Goal: Transaction & Acquisition: Purchase product/service

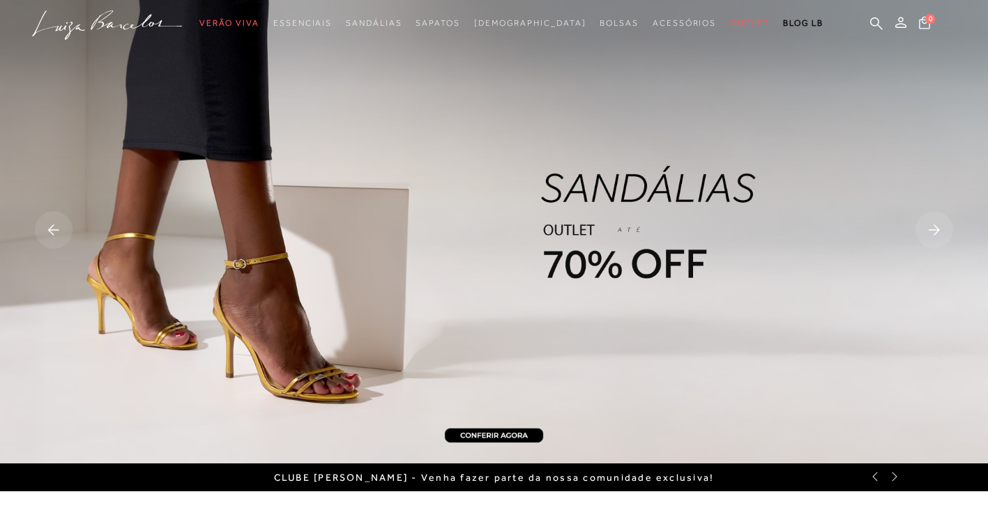
click at [53, 229] on rect at bounding box center [54, 230] width 38 height 38
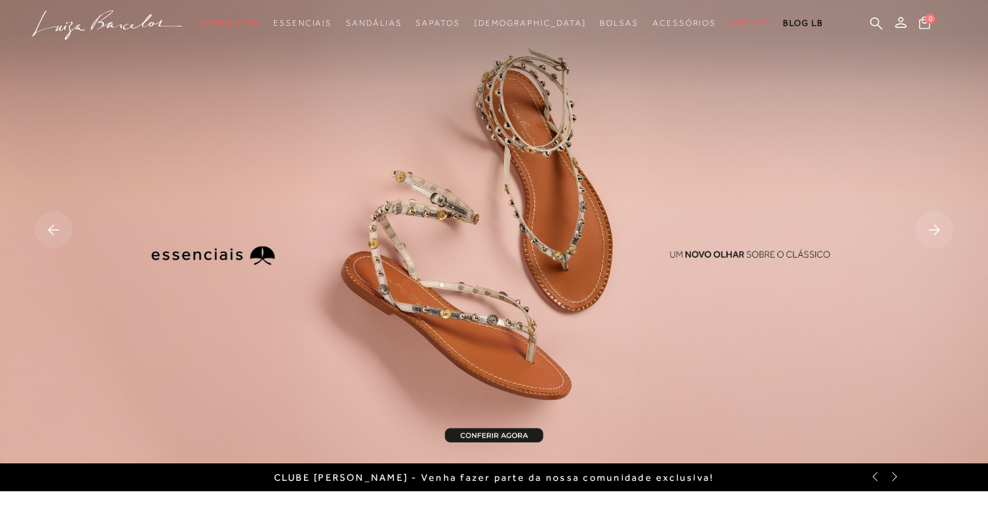
click at [60, 237] on rect at bounding box center [54, 230] width 38 height 38
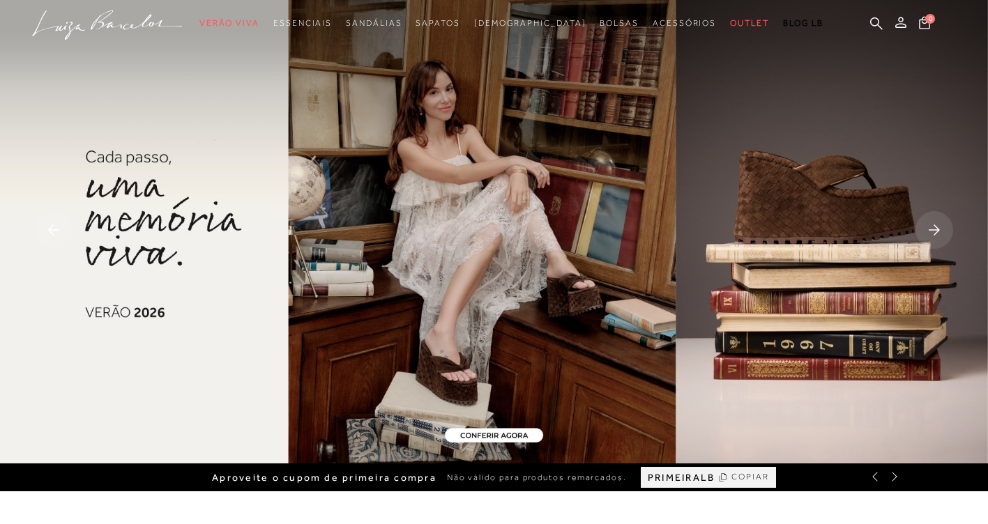
click at [60, 237] on rect at bounding box center [54, 230] width 38 height 38
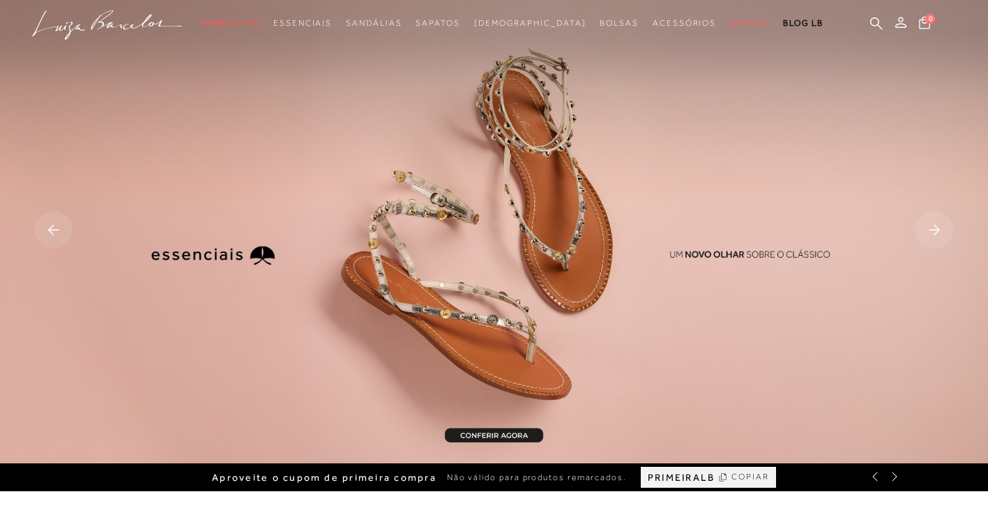
click at [60, 237] on rect at bounding box center [54, 230] width 38 height 38
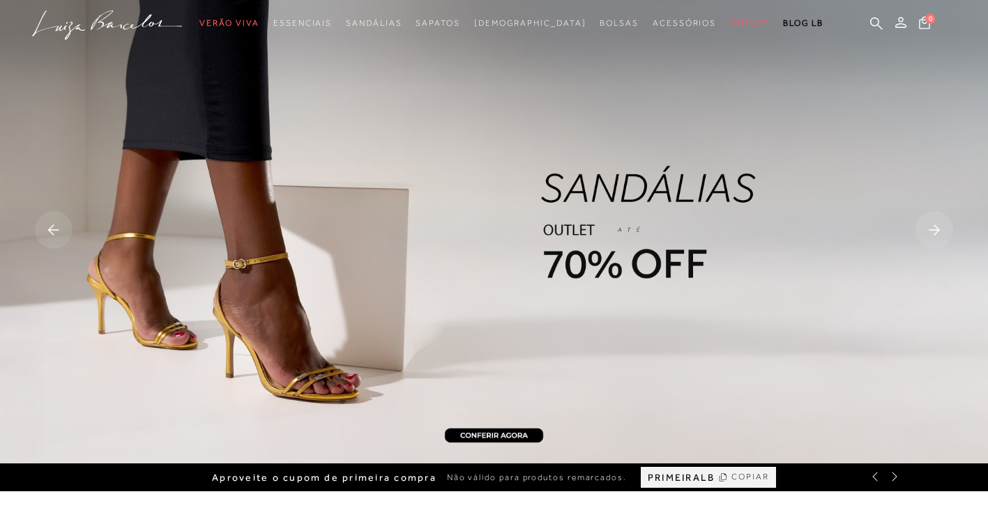
click at [60, 237] on rect at bounding box center [54, 230] width 38 height 38
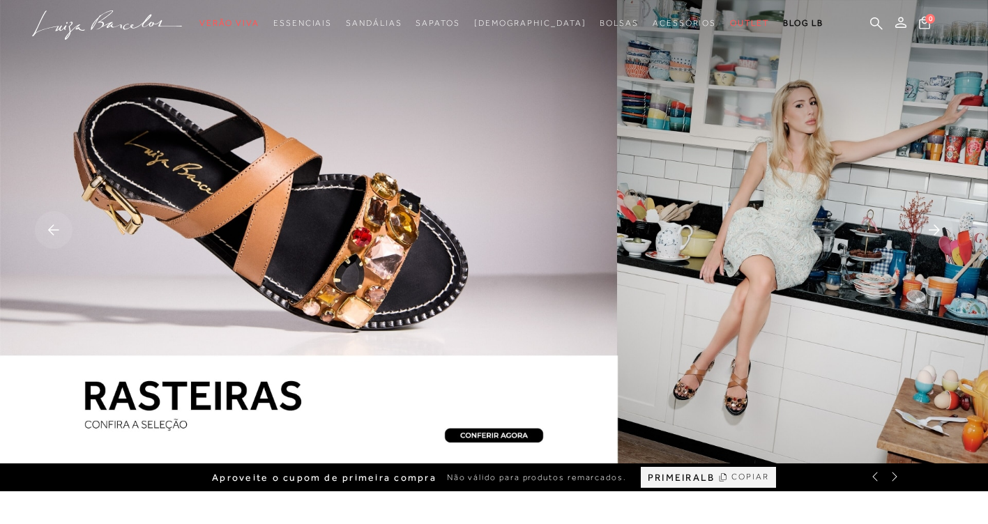
click at [60, 237] on rect at bounding box center [54, 230] width 38 height 38
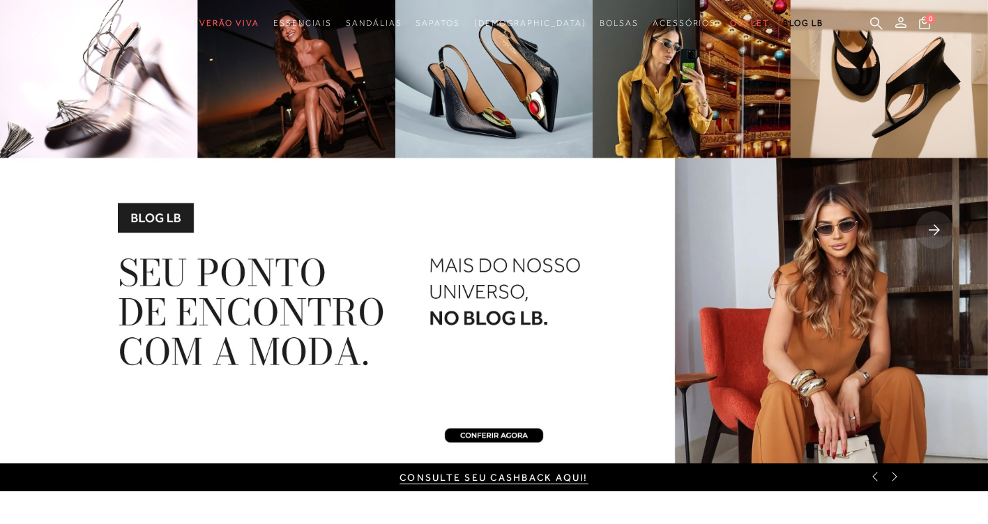
click at [940, 227] on rect at bounding box center [934, 230] width 38 height 38
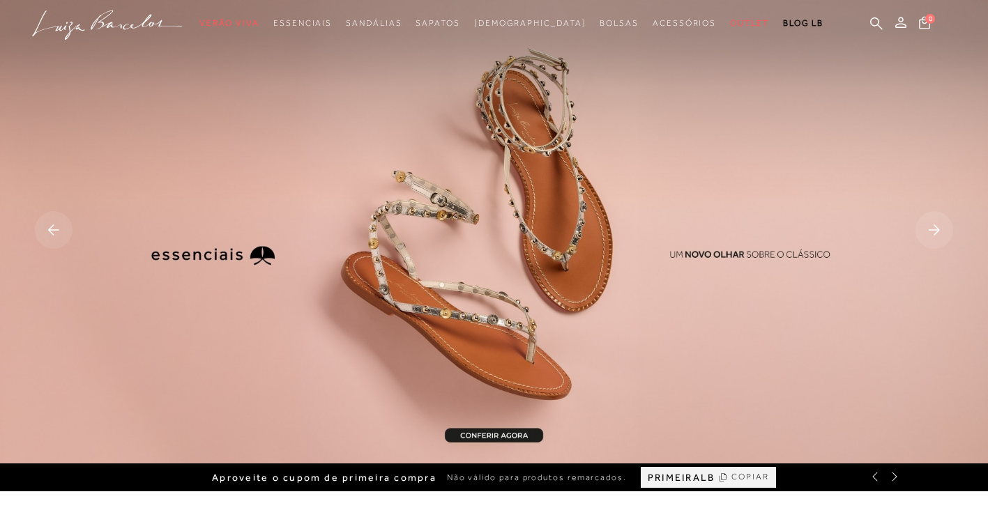
click at [70, 226] on rect at bounding box center [54, 230] width 38 height 38
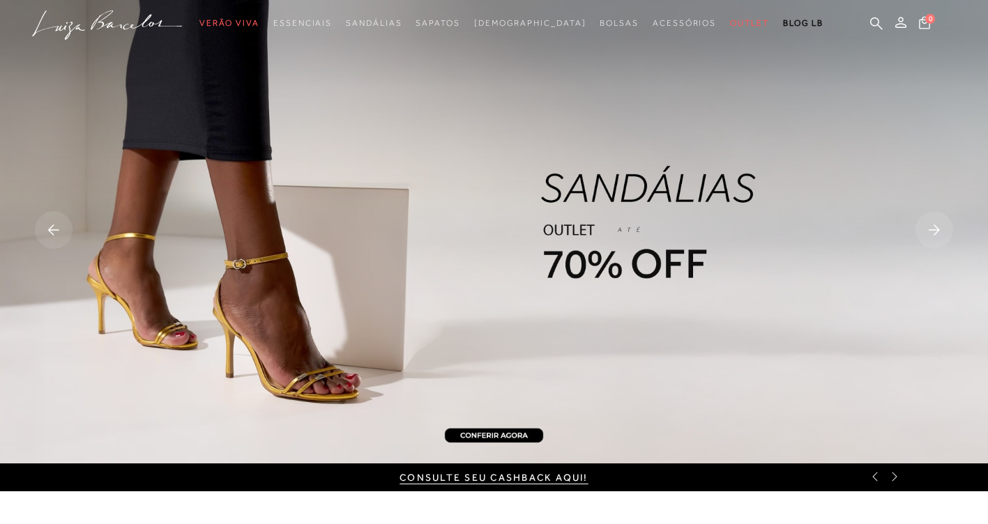
click at [45, 231] on rect at bounding box center [54, 230] width 38 height 38
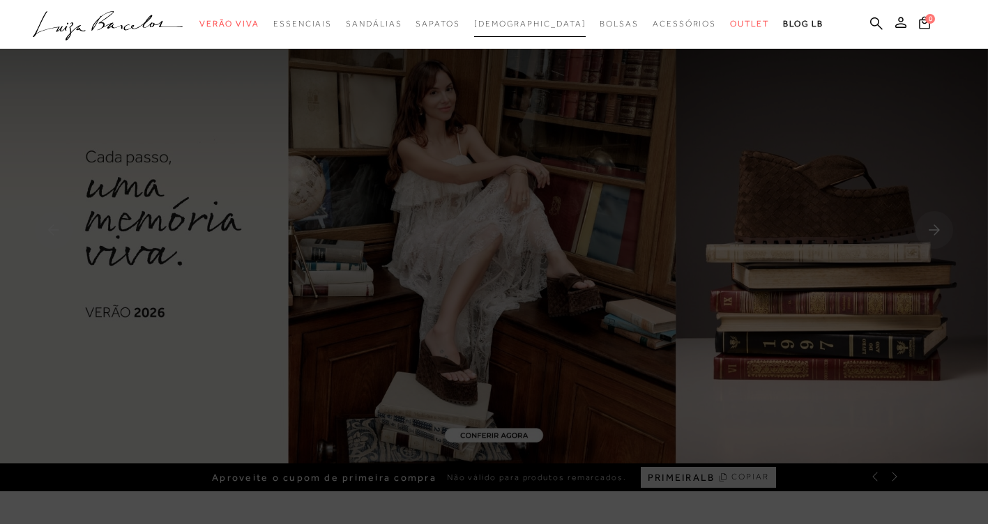
click at [527, 23] on span "[DEMOGRAPHIC_DATA]" at bounding box center [530, 24] width 112 height 10
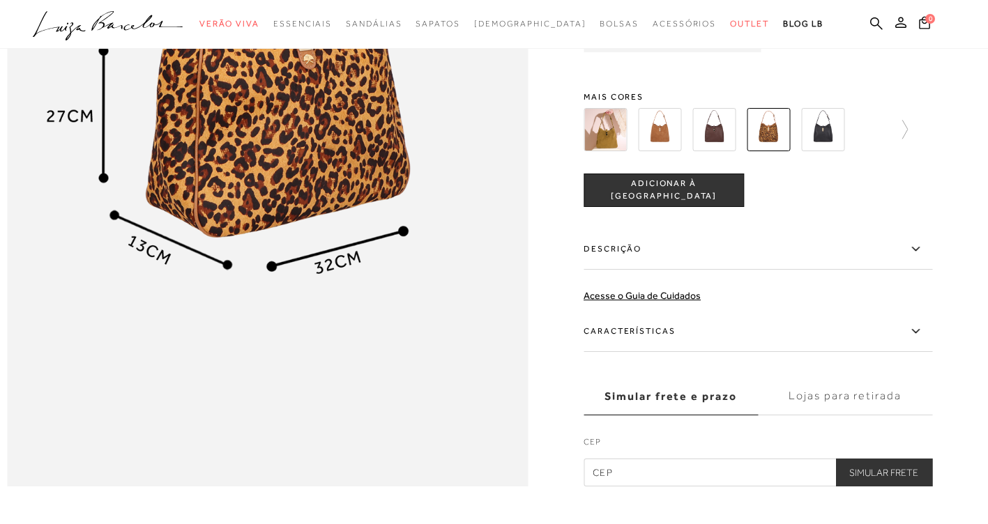
scroll to position [976, 0]
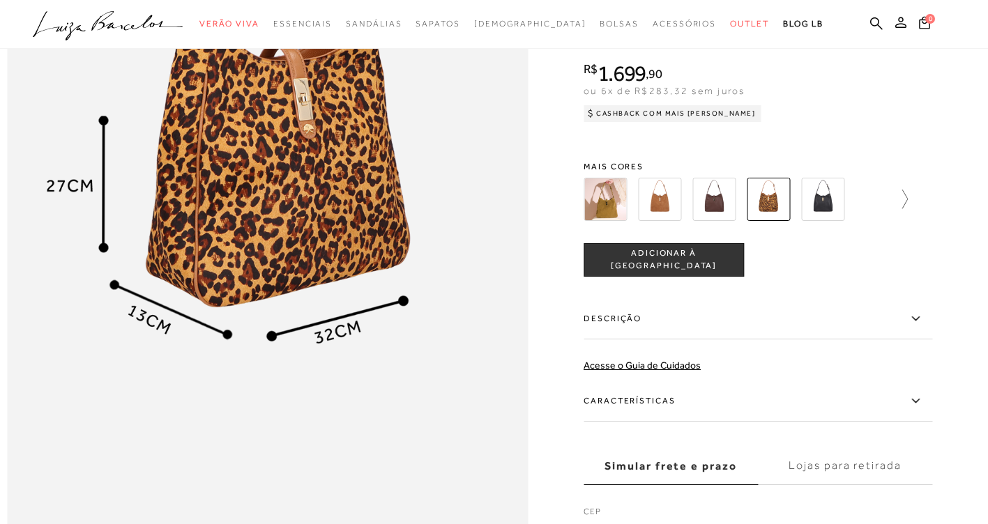
click at [903, 209] on icon at bounding box center [898, 200] width 20 height 20
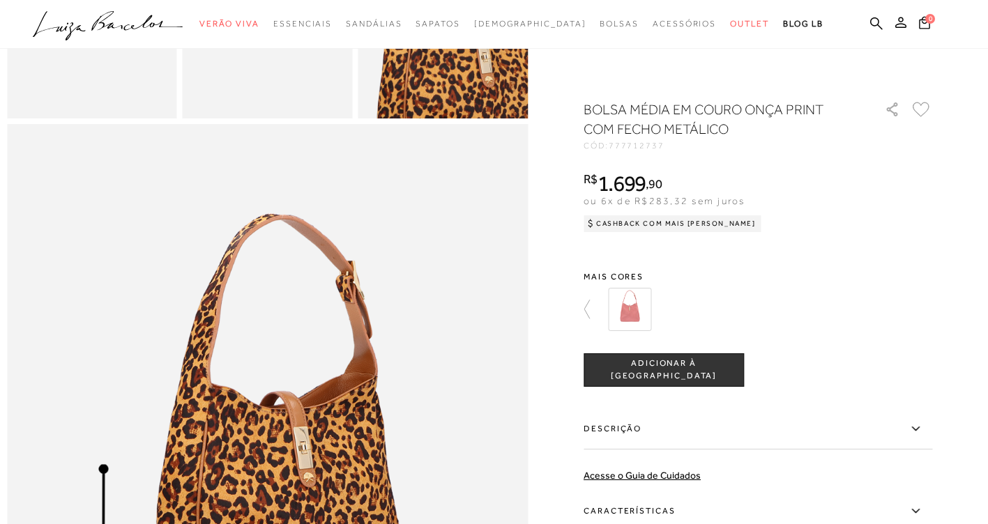
scroll to position [697, 0]
